Goal: Information Seeking & Learning: Learn about a topic

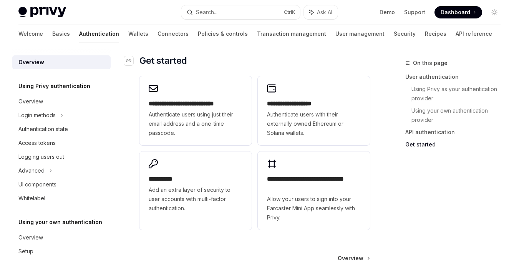
scroll to position [678, 0]
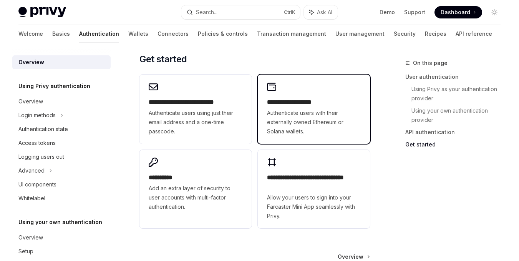
click at [300, 116] on span "Authenticate users with their externally owned Ethereum or Solana wallets." at bounding box center [314, 122] width 94 height 28
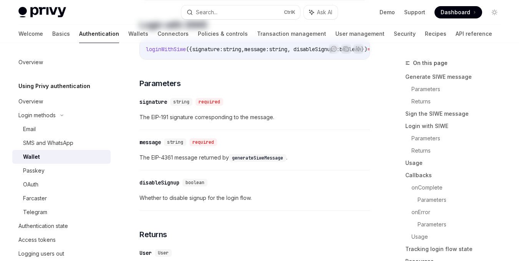
type textarea "*"
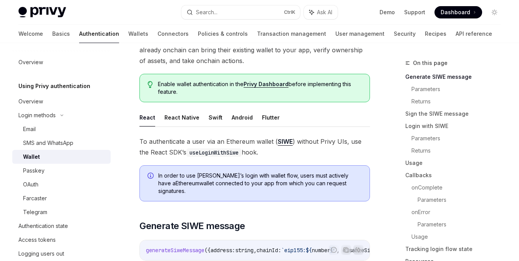
scroll to position [74, 0]
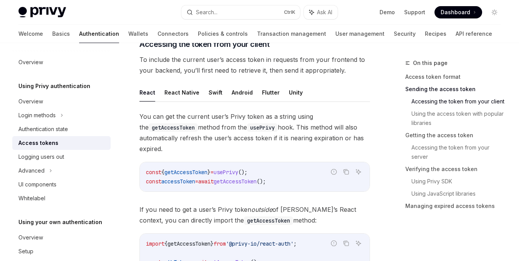
scroll to position [365, 0]
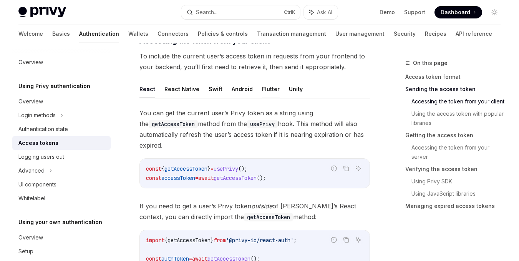
click at [264, 81] on button "Flutter" at bounding box center [271, 89] width 18 height 18
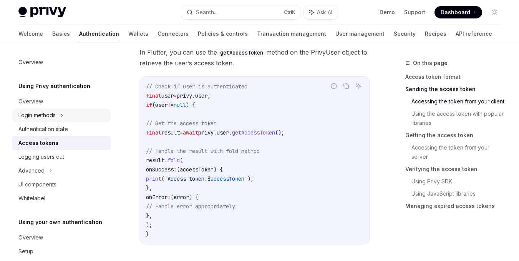
drag, startPoint x: 10, startPoint y: 0, endPoint x: 51, endPoint y: 113, distance: 120.5
click at [51, 113] on div "Login methods" at bounding box center [36, 115] width 37 height 9
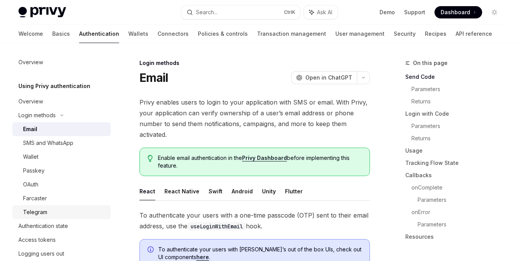
click at [39, 209] on div "Telegram" at bounding box center [35, 211] width 24 height 9
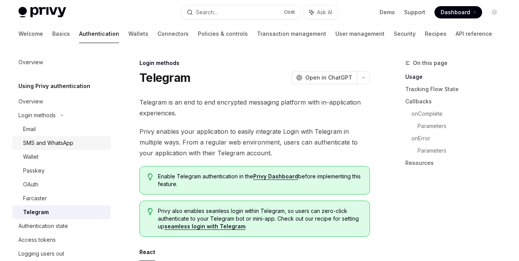
click at [52, 141] on div "SMS and WhatsApp" at bounding box center [48, 142] width 50 height 9
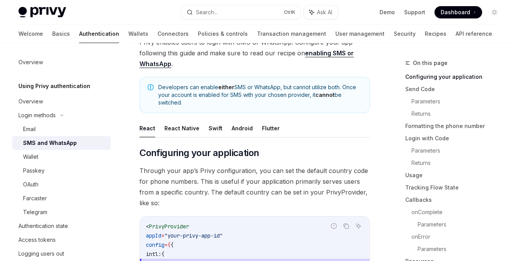
scroll to position [61, 0]
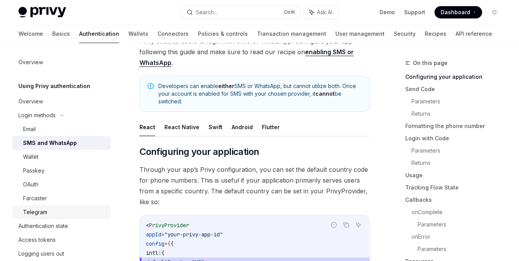
click at [63, 212] on div "Telegram" at bounding box center [64, 211] width 83 height 9
type textarea "*"
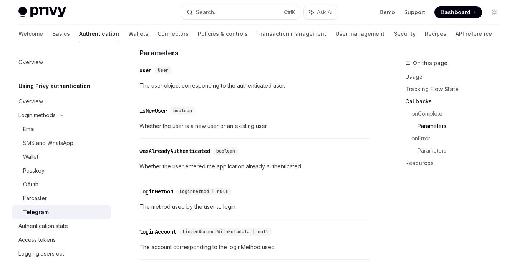
scroll to position [971, 0]
